Goal: Task Accomplishment & Management: Use online tool/utility

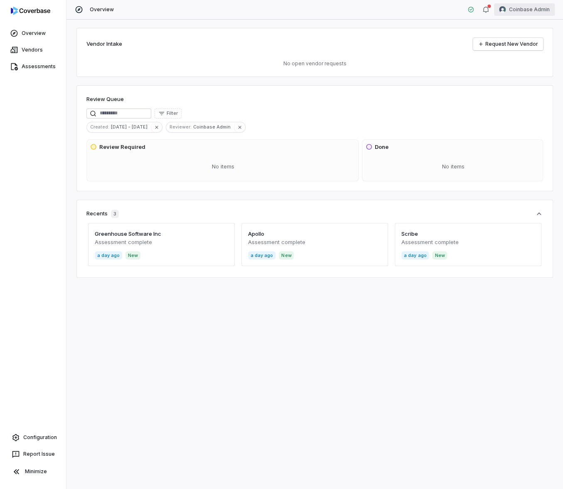
click at [530, 10] on html "Overview Vendors Assessments Configuration Report Issue Minimize Overview Coinb…" at bounding box center [281, 244] width 563 height 489
click at [522, 82] on div "Log out" at bounding box center [520, 76] width 64 height 13
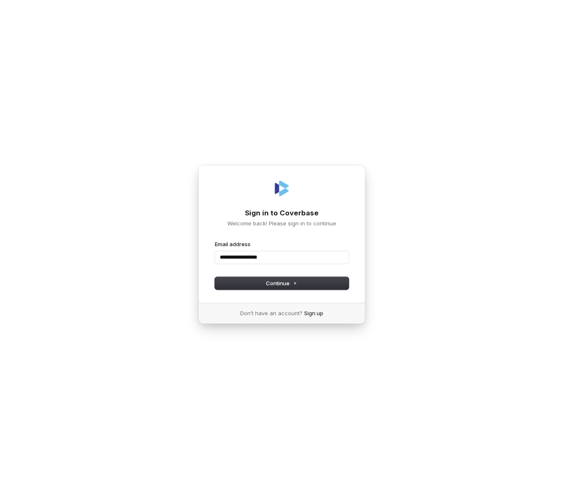
click at [215, 240] on button "submit" at bounding box center [215, 240] width 0 height 0
type input "**********"
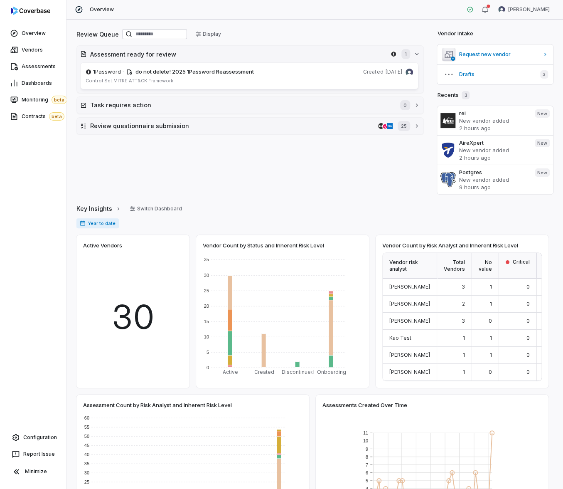
click at [332, 28] on div "Review Queue Display" at bounding box center [249, 35] width 347 height 14
click at [520, 12] on html "Overview Vendors Assessments Dashboards Monitoring beta Contracts beta Configur…" at bounding box center [281, 244] width 563 height 489
click at [27, 62] on link "Assessments" at bounding box center [33, 66] width 63 height 15
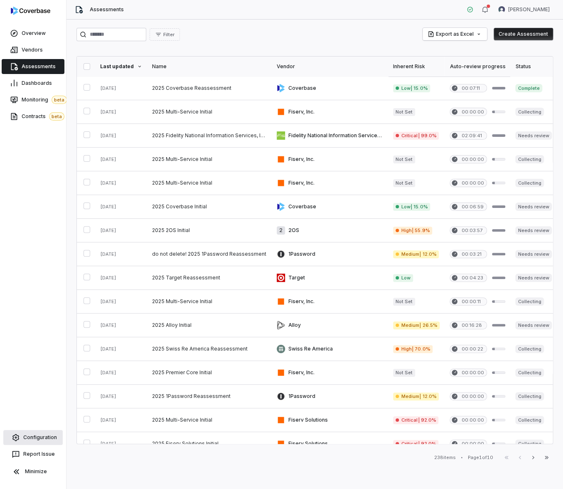
click at [37, 433] on link "Configuration" at bounding box center [32, 437] width 59 height 15
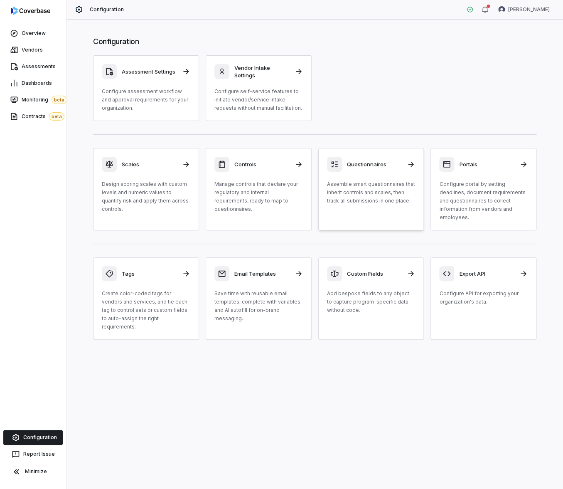
click at [394, 177] on div "Questionnaires Assemble smart questionnaires that inherit controls and scales, …" at bounding box center [371, 181] width 89 height 48
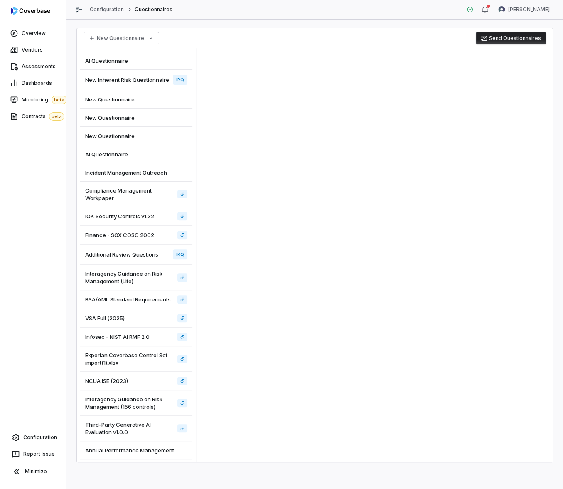
click at [131, 90] on div "New Inherent Risk Questionnaire IRQ" at bounding box center [136, 80] width 112 height 20
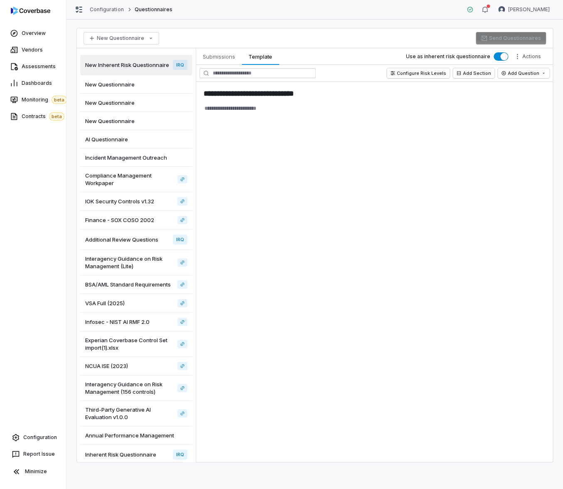
scroll to position [32, 0]
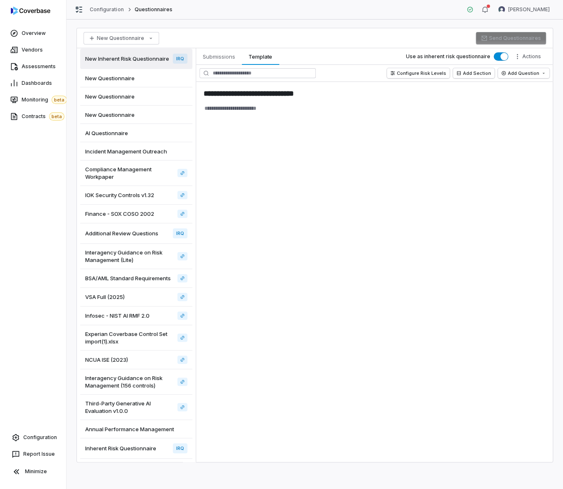
click at [132, 450] on span "Inherent Risk Questionnaire" at bounding box center [120, 447] width 71 height 7
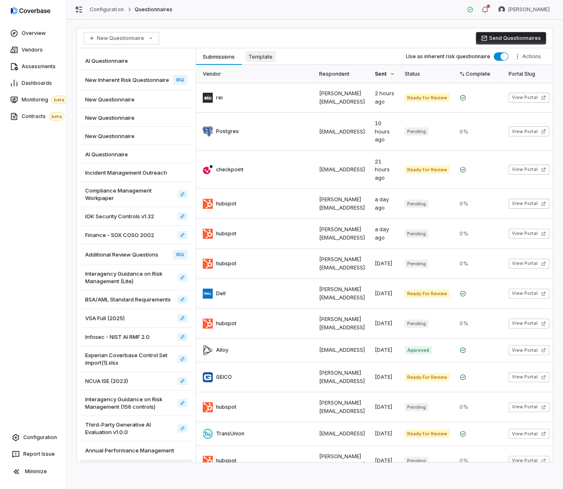
click at [261, 54] on span "Template" at bounding box center [260, 56] width 31 height 11
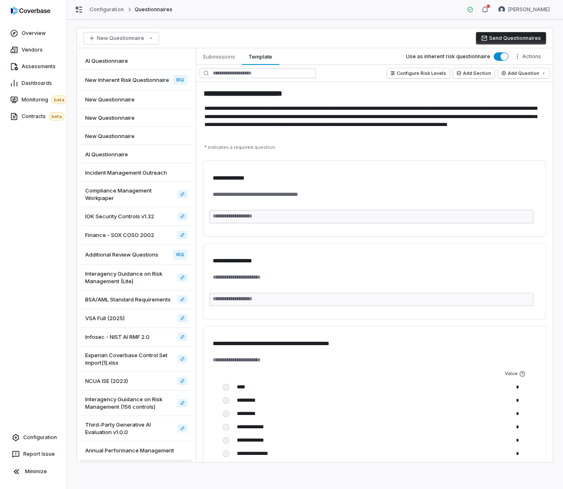
click at [515, 37] on button "Send Questionnaires" at bounding box center [511, 38] width 70 height 12
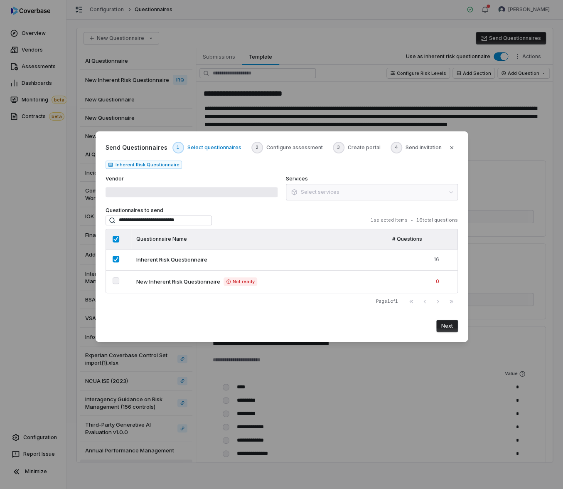
type textarea "*"
click at [167, 191] on button "Choose a vendor" at bounding box center [192, 192] width 172 height 17
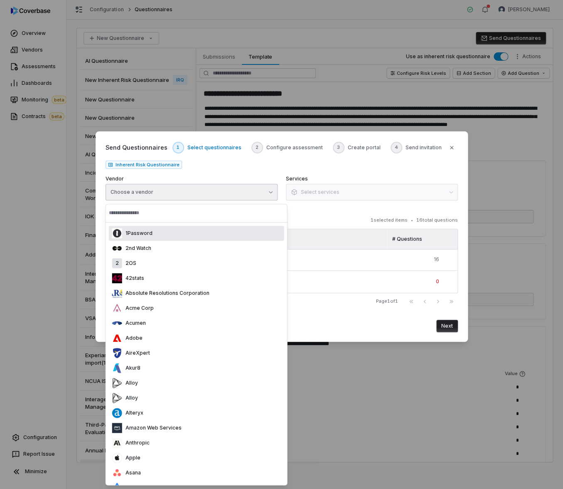
click at [152, 230] on div "1Password" at bounding box center [196, 233] width 175 height 15
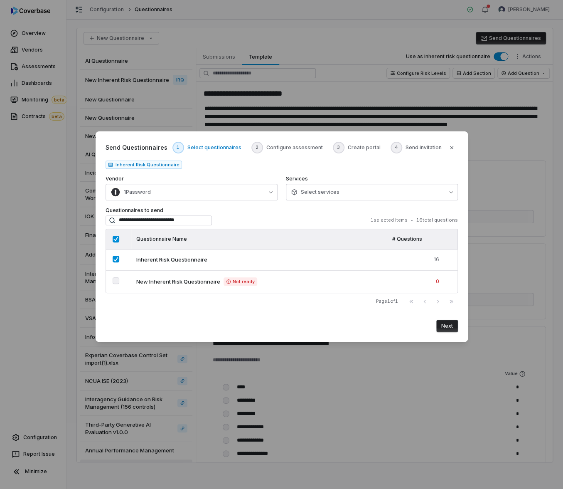
click at [448, 320] on button "Next" at bounding box center [447, 326] width 22 height 12
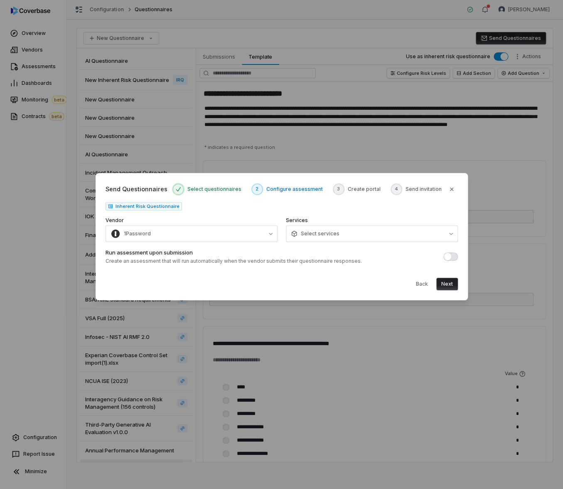
click at [447, 286] on button "Next" at bounding box center [447, 284] width 22 height 12
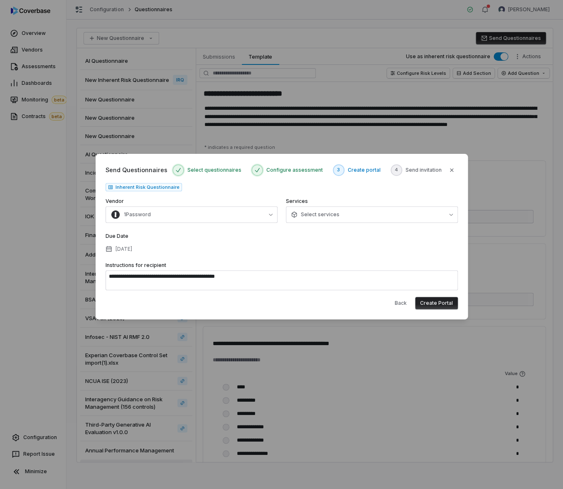
click at [432, 302] on button "Create Portal" at bounding box center [436, 303] width 43 height 12
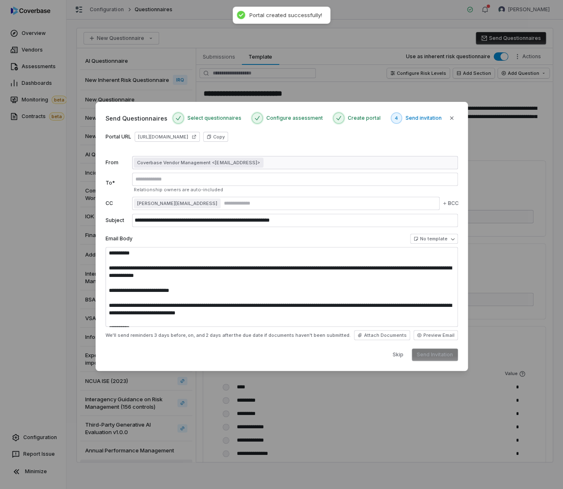
type textarea "**********"
click at [184, 139] on link "https://dashboard.coverbase.app/portal/FwMKyrPt" at bounding box center [167, 137] width 65 height 10
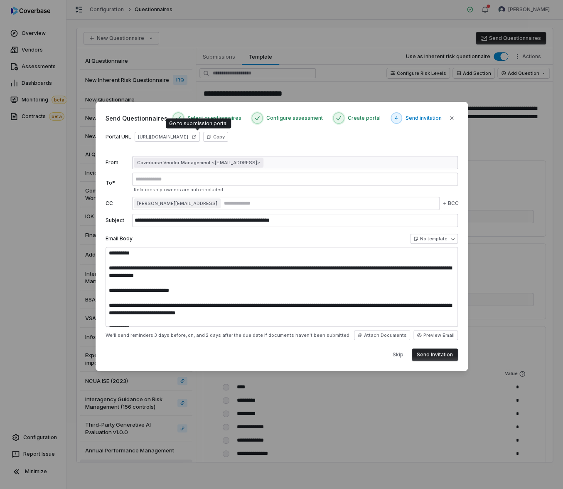
type textarea "*"
